Goal: Task Accomplishment & Management: Complete application form

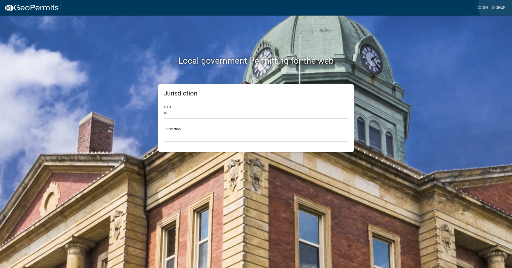
drag, startPoint x: 500, startPoint y: 6, endPoint x: 499, endPoint y: 12, distance: 6.8
drag, startPoint x: 499, startPoint y: 12, endPoint x: 503, endPoint y: -18, distance: 30.3
drag, startPoint x: 500, startPoint y: 8, endPoint x: 485, endPoint y: 6, distance: 15.9
drag, startPoint x: 132, startPoint y: 136, endPoint x: 188, endPoint y: 113, distance: 60.2
click at [167, 121] on div "Jurisdiction State All [US_STATE] [US_STATE] [US_STATE] [US_STATE] [US_STATE] […" at bounding box center [255, 118] width 305 height 68
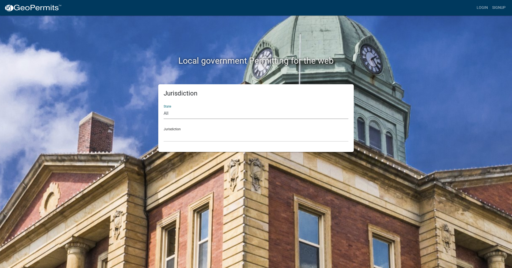
click at [173, 110] on select "All [US_STATE] [US_STATE] [US_STATE] [US_STATE] [US_STATE] [US_STATE] [US_STATE…" at bounding box center [255, 113] width 185 height 11
click at [163, 108] on select "All [US_STATE] [US_STATE] [US_STATE] [US_STATE] [US_STATE] [US_STATE] [US_STATE…" at bounding box center [255, 113] width 185 height 11
drag, startPoint x: 173, startPoint y: 111, endPoint x: 179, endPoint y: 91, distance: 21.0
click at [177, 98] on div "Jurisdiction State All [US_STATE] [US_STATE] [US_STATE] [US_STATE] [US_STATE] […" at bounding box center [255, 118] width 195 height 68
select select "[US_STATE]"
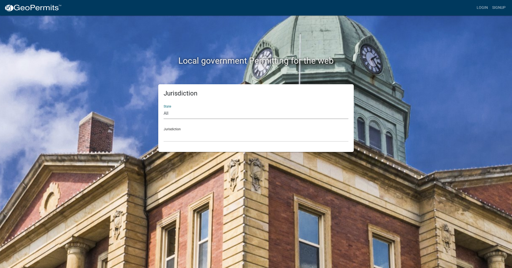
click at [163, 108] on select "All [US_STATE] [US_STATE] [US_STATE] [US_STATE] [US_STATE] [US_STATE] [US_STATE…" at bounding box center [255, 113] width 185 height 11
click at [184, 140] on select "City of [GEOGRAPHIC_DATA], [US_STATE] City of [GEOGRAPHIC_DATA], [US_STATE] Cit…" at bounding box center [255, 136] width 185 height 11
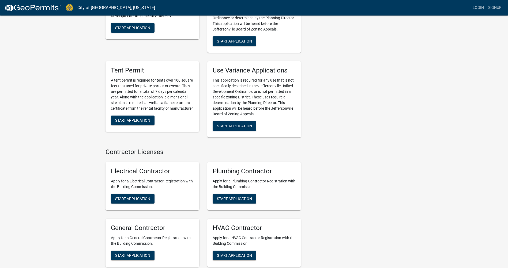
scroll to position [1034, 0]
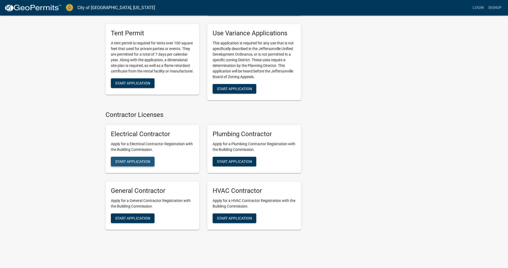
click at [140, 159] on span "Start Application" at bounding box center [132, 161] width 35 height 4
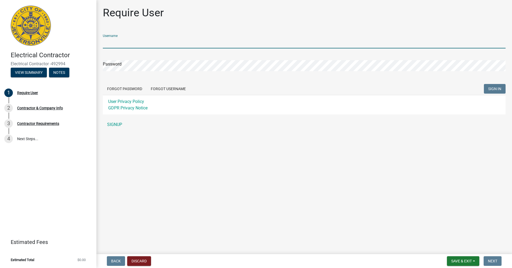
click at [114, 37] on div "Username" at bounding box center [304, 39] width 402 height 18
click at [107, 43] on input "DS.kranzman" at bounding box center [304, 42] width 402 height 11
drag, startPoint x: 131, startPoint y: 41, endPoint x: 133, endPoint y: 36, distance: 6.3
click at [132, 36] on div "Username [PERSON_NAME]" at bounding box center [304, 39] width 402 height 18
type input "[PERSON_NAME]"
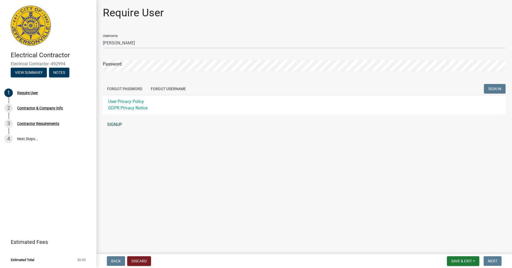
click at [112, 123] on link "SIGNUP" at bounding box center [304, 124] width 402 height 11
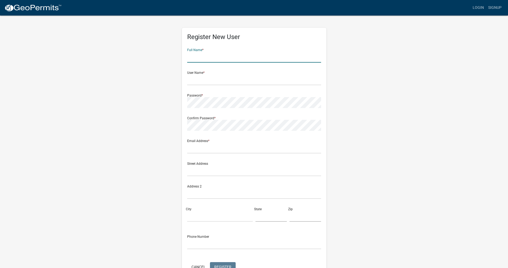
click at [196, 55] on input "text" at bounding box center [254, 57] width 134 height 11
type input "[PERSON_NAME]"
drag, startPoint x: 194, startPoint y: 80, endPoint x: 198, endPoint y: 82, distance: 4.4
click at [197, 79] on input "text" at bounding box center [254, 79] width 134 height 11
type input "[PERSON_NAME]@1950"
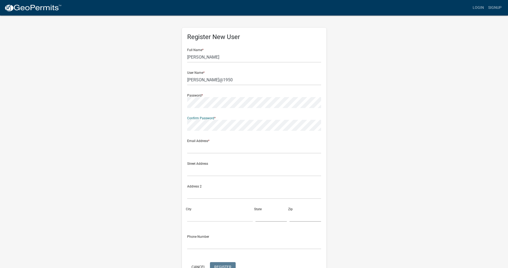
click at [205, 114] on div "Confirm Password *" at bounding box center [254, 121] width 134 height 18
drag, startPoint x: 203, startPoint y: 148, endPoint x: 211, endPoint y: 143, distance: 9.4
click at [211, 143] on input "text" at bounding box center [254, 148] width 134 height 11
click at [193, 146] on input "[EMAIL_ADDRESS][DOMAIN_NAME]" at bounding box center [254, 148] width 134 height 11
type input "[EMAIL_ADDRESS][DOMAIN_NAME]"
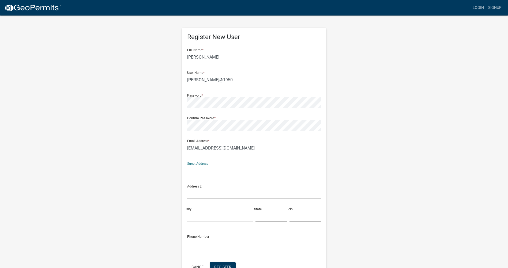
drag, startPoint x: 195, startPoint y: 174, endPoint x: 253, endPoint y: 232, distance: 81.9
click at [201, 176] on input "text" at bounding box center [254, 170] width 134 height 11
type input "[STREET_ADDRESS][PERSON_NAME]"
click at [190, 213] on input "City" at bounding box center [220, 216] width 66 height 11
type input "[GEOGRAPHIC_DATA]"
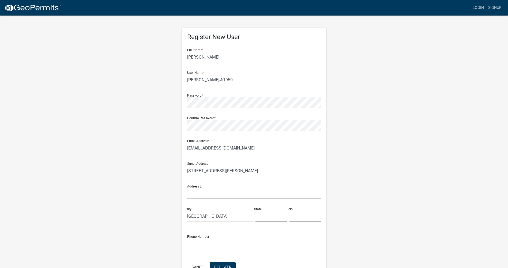
click at [254, 216] on div "State" at bounding box center [271, 212] width 34 height 18
drag, startPoint x: 260, startPoint y: 219, endPoint x: 275, endPoint y: 213, distance: 16.9
click at [275, 213] on input "text" at bounding box center [271, 216] width 32 height 11
type input "z"
type input "Ky."
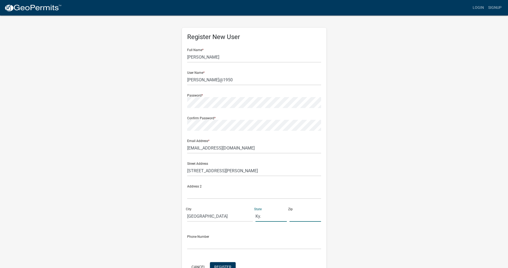
drag, startPoint x: 304, startPoint y: 213, endPoint x: 308, endPoint y: 209, distance: 5.7
click at [308, 209] on div "Zip" at bounding box center [305, 212] width 34 height 18
type input "40291"
drag, startPoint x: 193, startPoint y: 246, endPoint x: 205, endPoint y: 235, distance: 15.5
click at [205, 237] on div "Phone Number" at bounding box center [254, 240] width 134 height 18
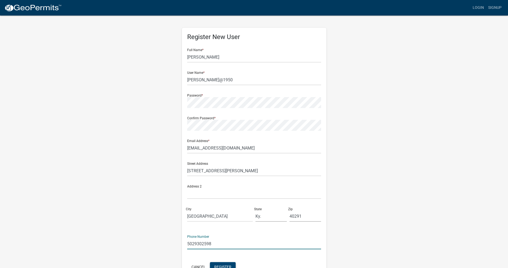
type input "5029302598"
click at [226, 265] on span "Register" at bounding box center [222, 267] width 17 height 4
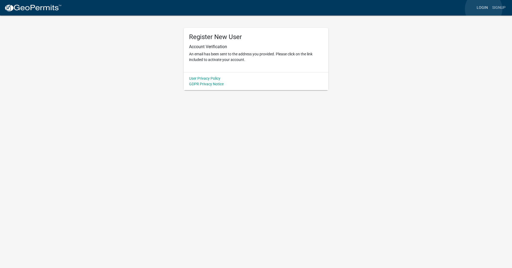
click at [483, 9] on link "Login" at bounding box center [482, 8] width 16 height 10
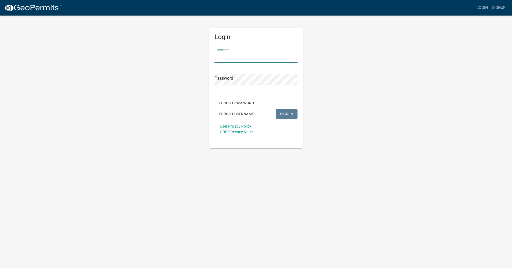
drag, startPoint x: 216, startPoint y: 59, endPoint x: 234, endPoint y: 56, distance: 17.9
click at [222, 58] on input "Username" at bounding box center [255, 57] width 83 height 11
type input "[PERSON_NAME]@1950"
click at [218, 73] on div "Password" at bounding box center [255, 76] width 83 height 18
click at [284, 110] on button "SIGN IN" at bounding box center [287, 114] width 22 height 10
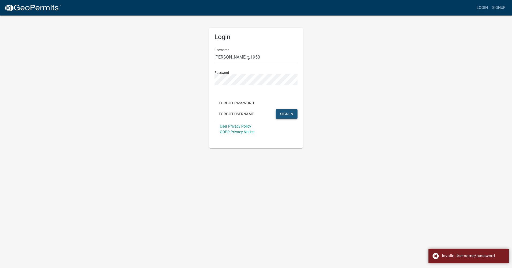
click at [290, 113] on span "SIGN IN" at bounding box center [286, 114] width 13 height 4
